Goal: Transaction & Acquisition: Purchase product/service

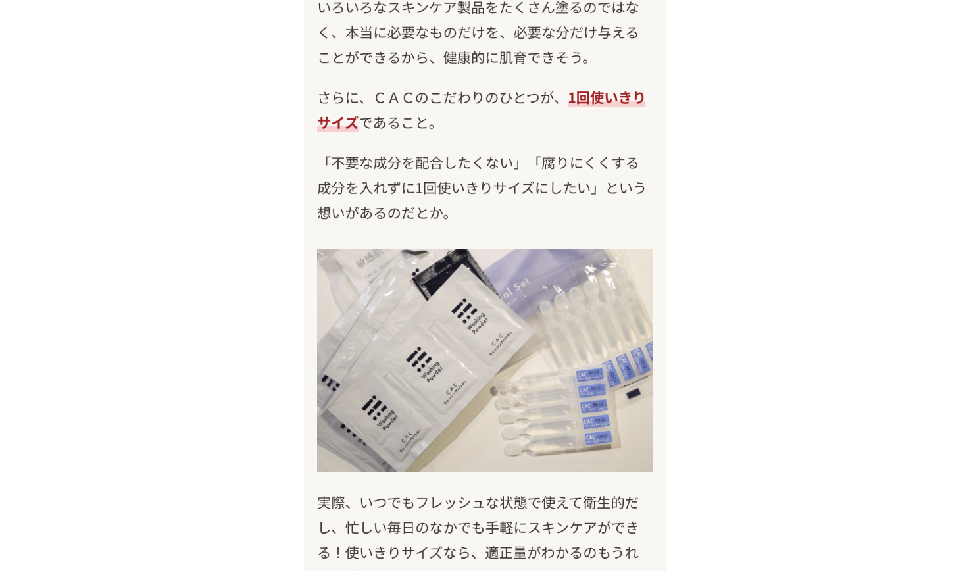
scroll to position [10995, 0]
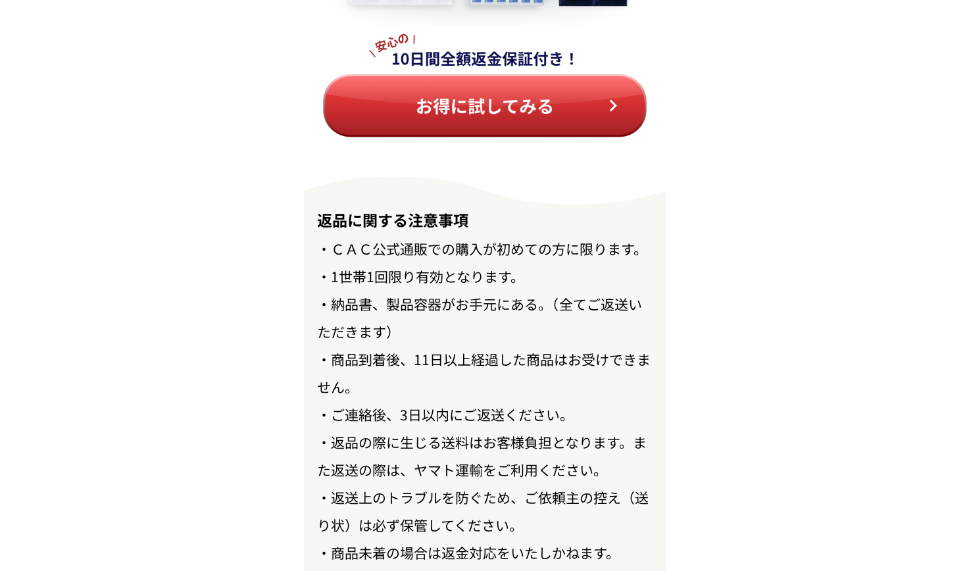
scroll to position [15199, 0]
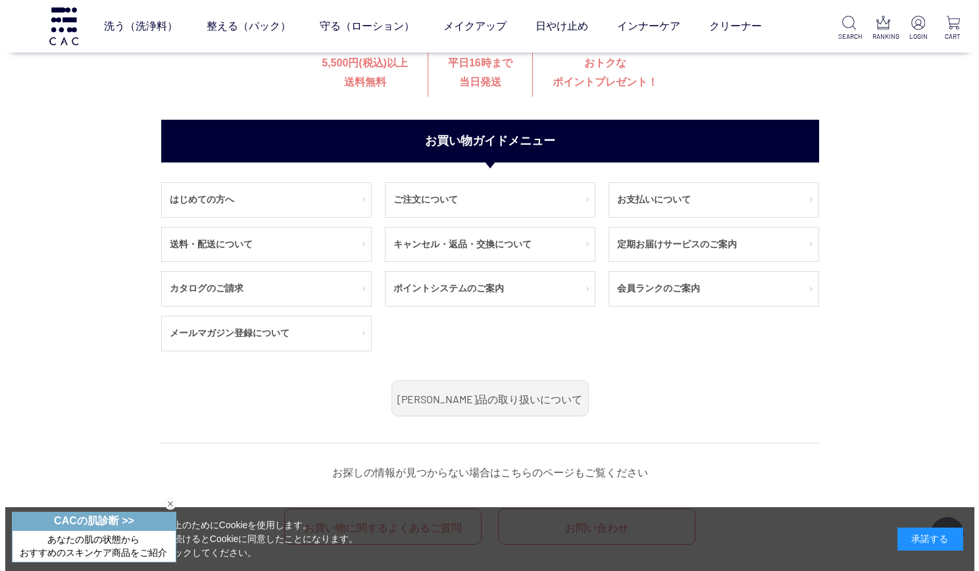
scroll to position [95, 0]
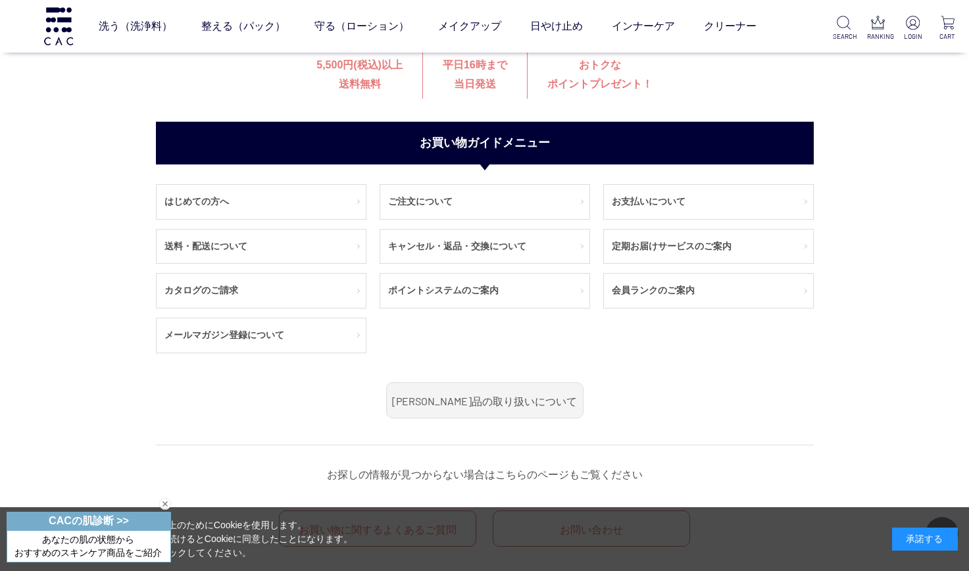
click at [151, 32] on link "洗う（洗浄料）" at bounding box center [136, 26] width 74 height 37
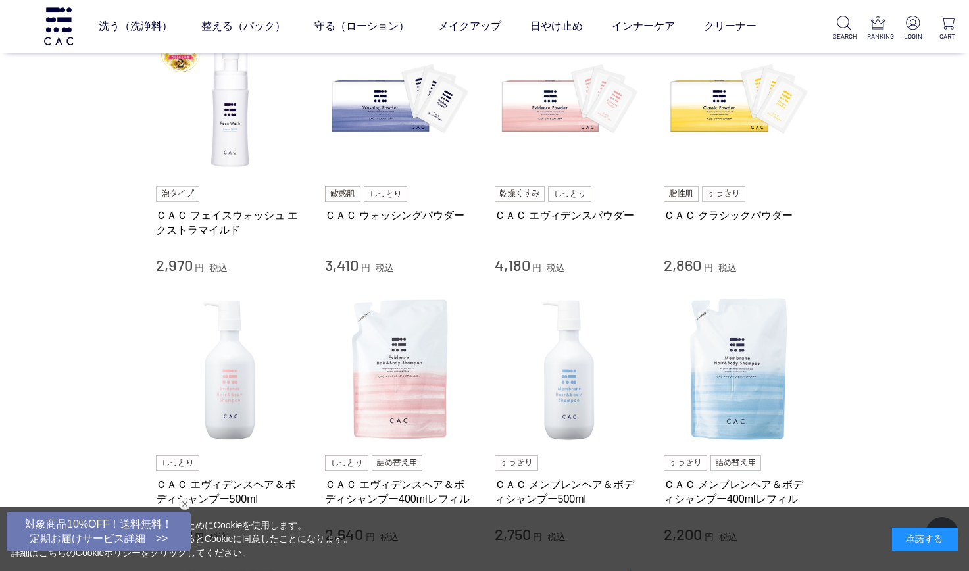
scroll to position [324, 0]
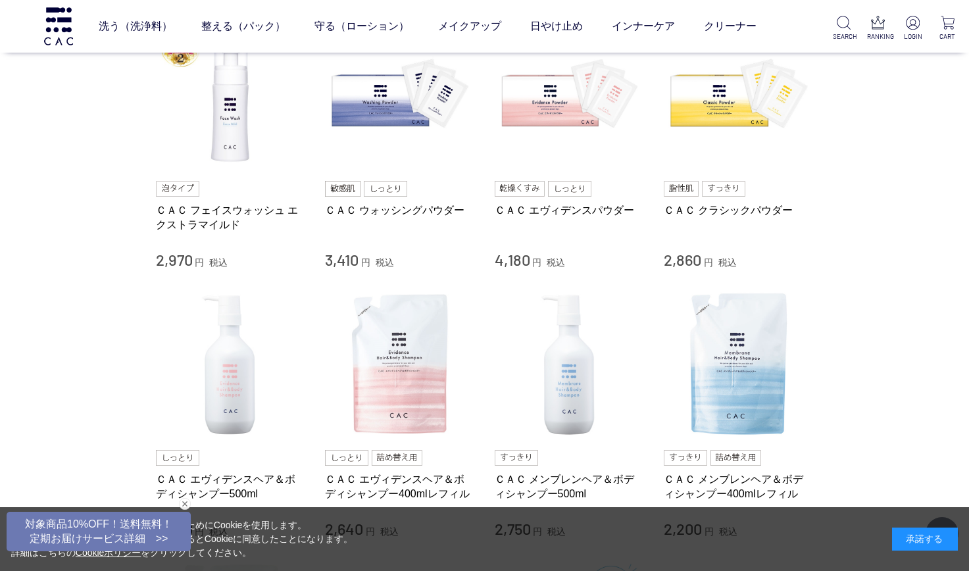
click at [765, 354] on img at bounding box center [739, 365] width 150 height 150
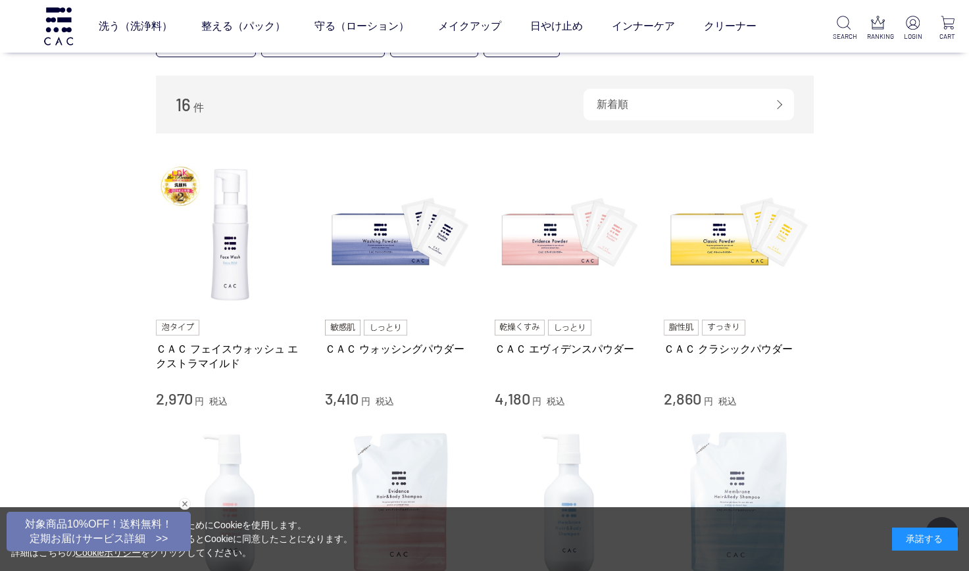
scroll to position [170, 0]
